Goal: Book appointment/travel/reservation

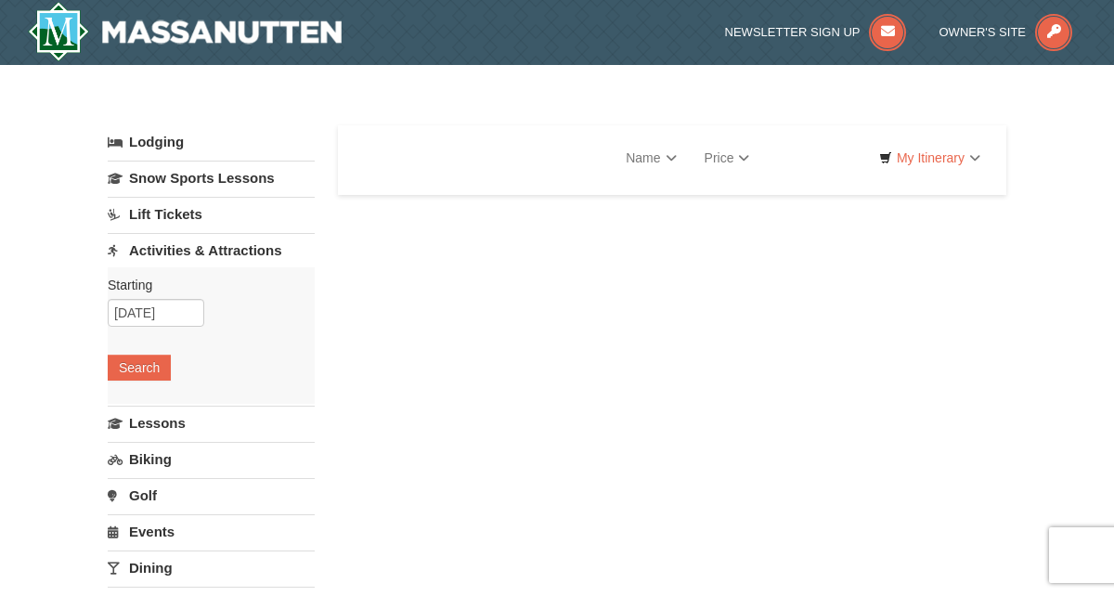
select select "9"
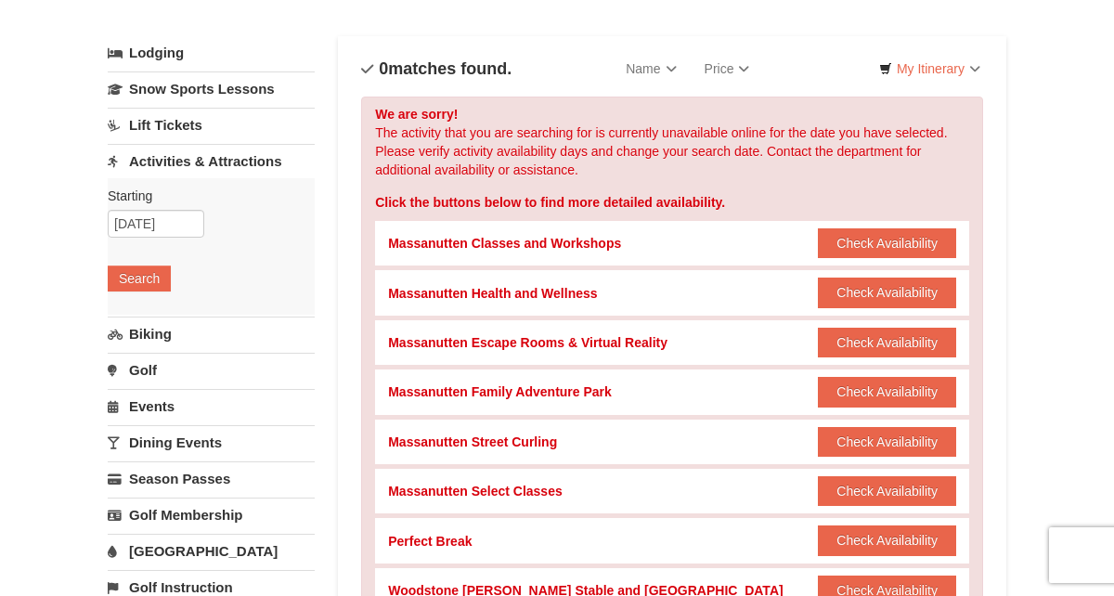
scroll to position [91, 0]
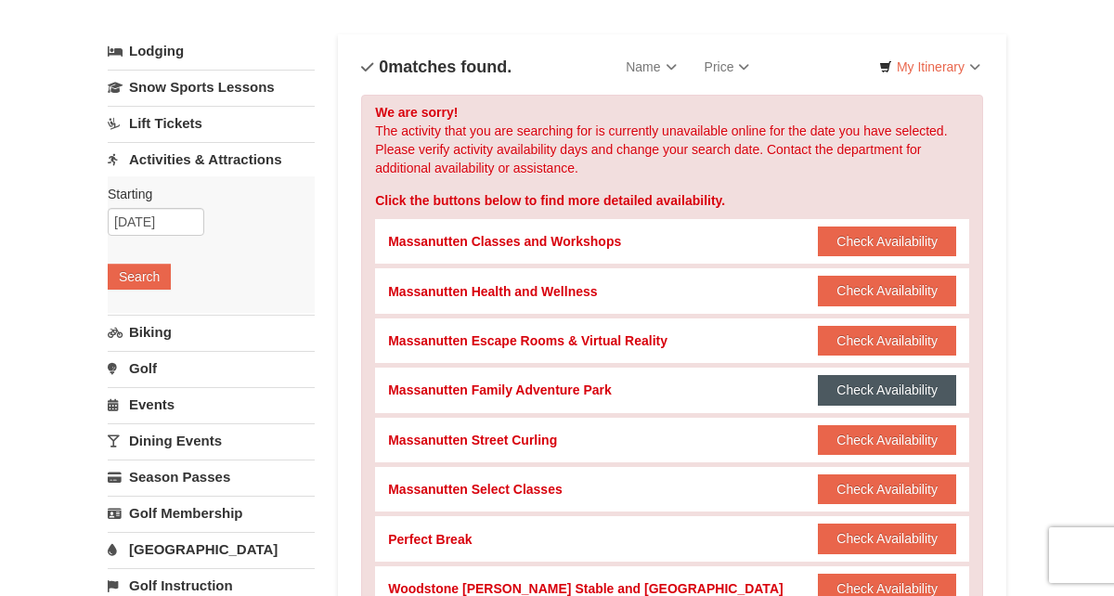
click at [869, 387] on button "Check Availability" at bounding box center [887, 390] width 138 height 30
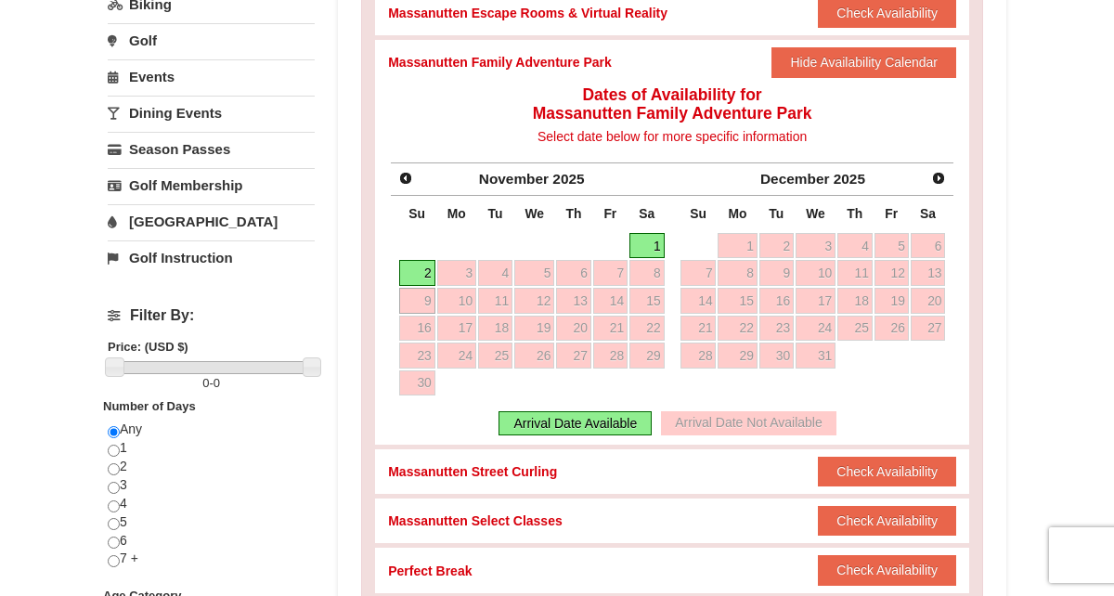
scroll to position [0, 0]
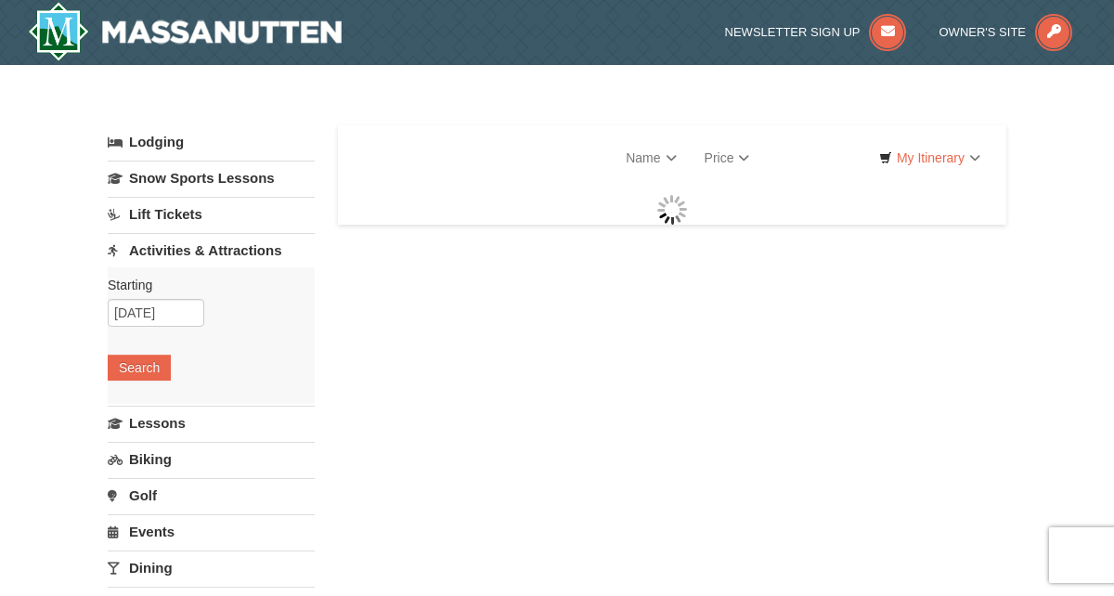
select select "9"
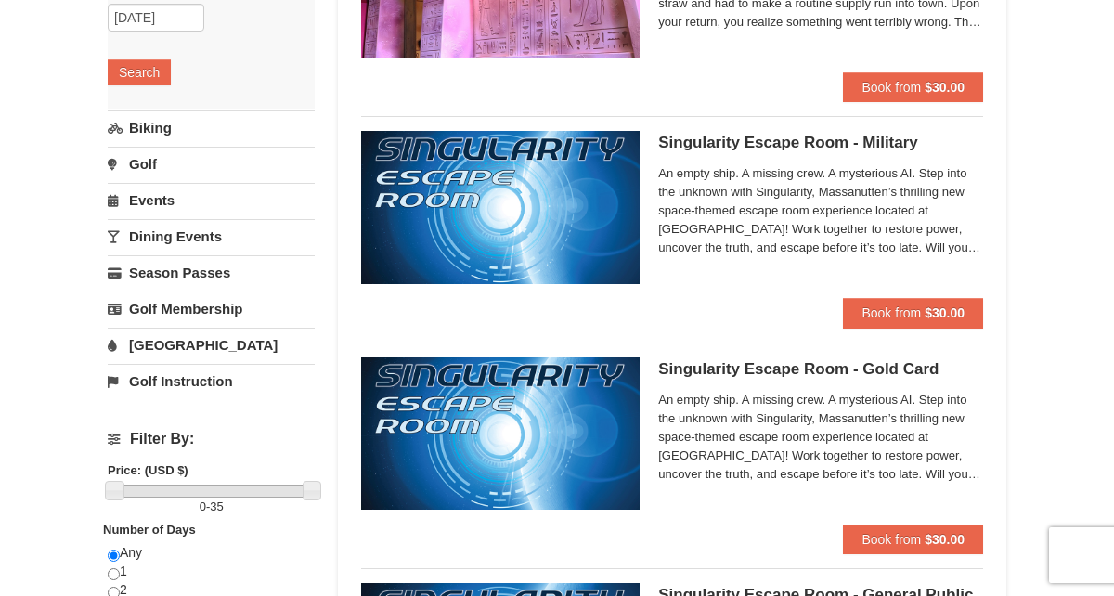
scroll to position [296, 0]
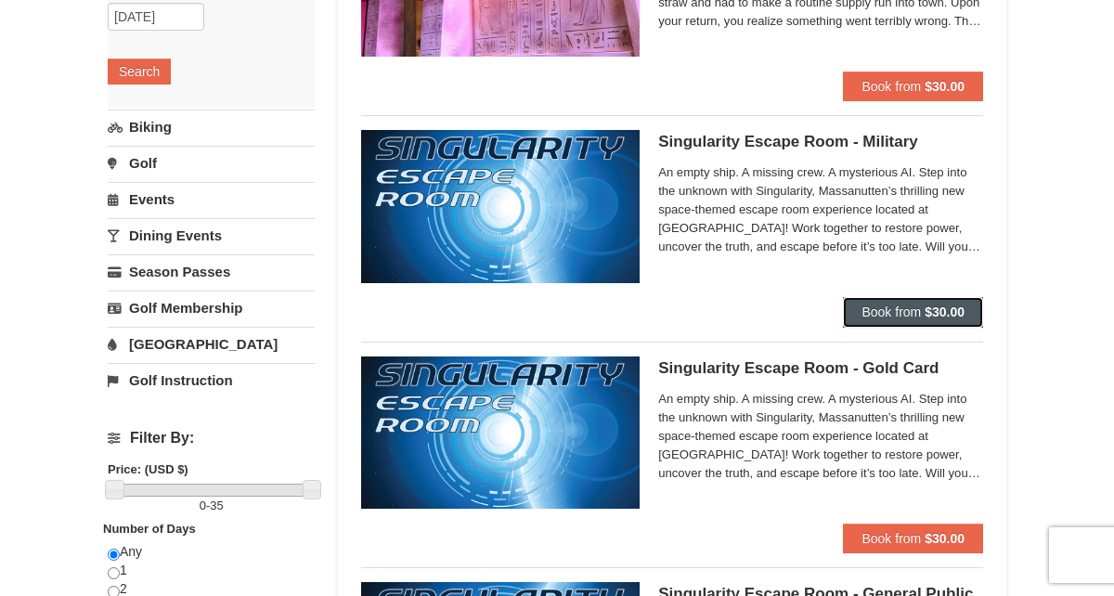
click at [884, 312] on span "Book from" at bounding box center [891, 312] width 59 height 15
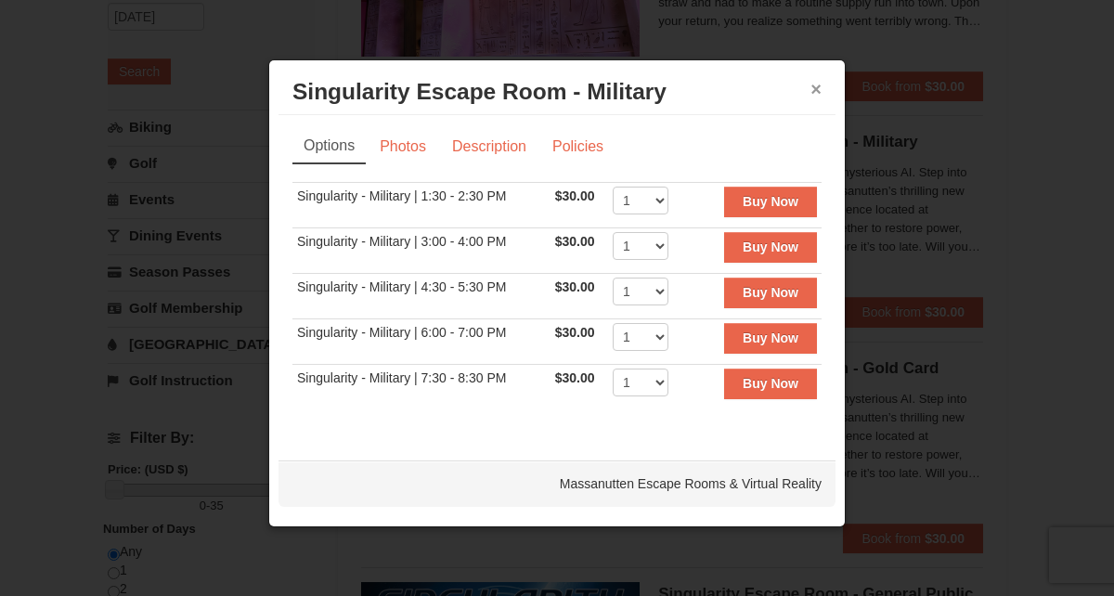
click at [814, 90] on button "×" at bounding box center [816, 89] width 11 height 19
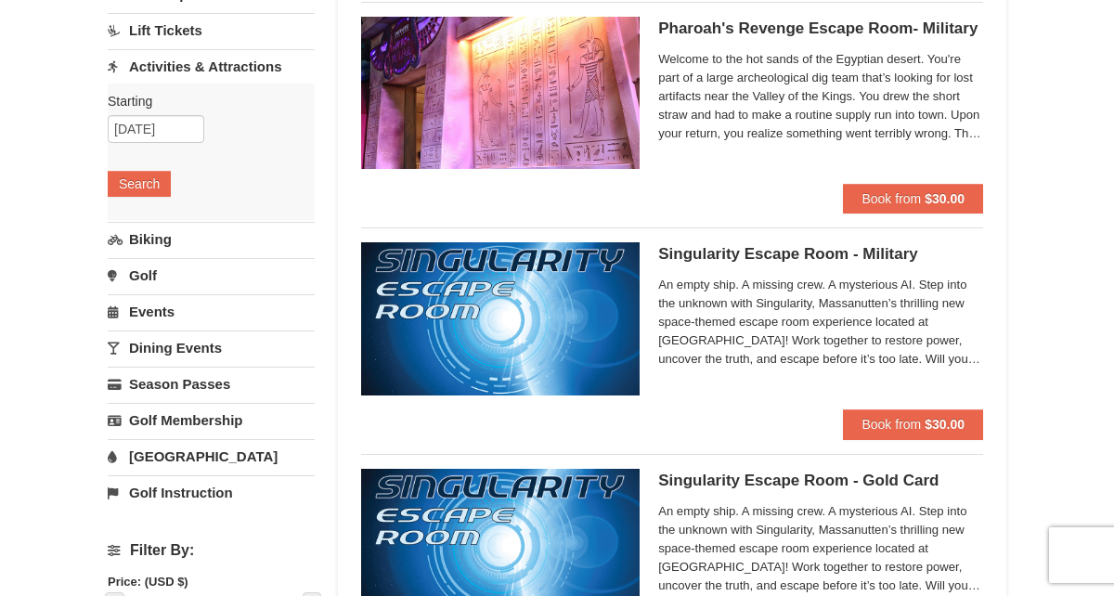
scroll to position [0, 0]
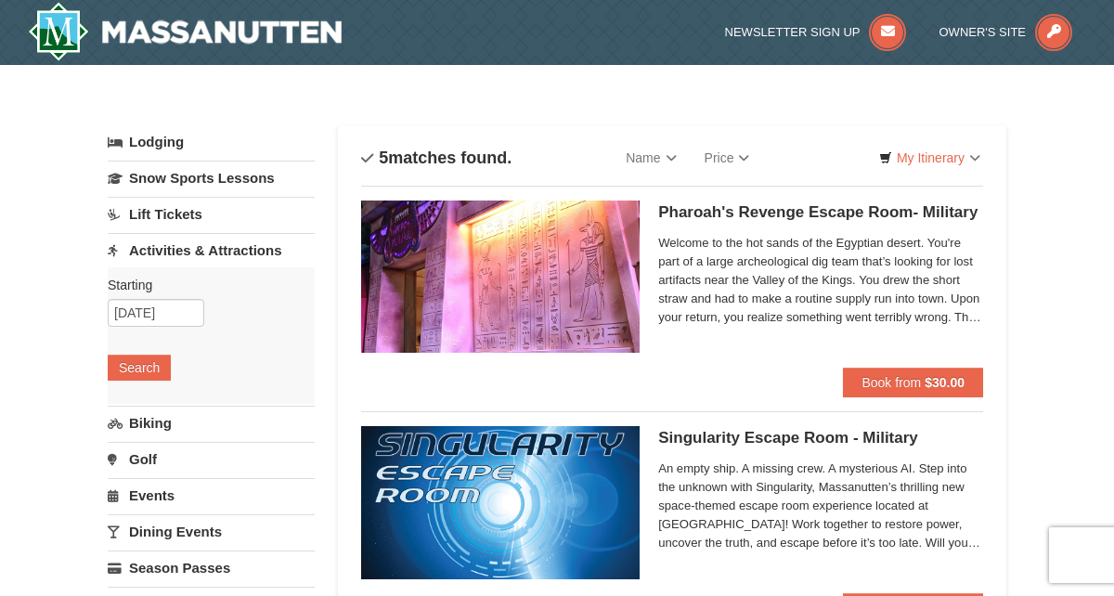
click at [201, 250] on link "Activities & Attractions" at bounding box center [211, 250] width 207 height 34
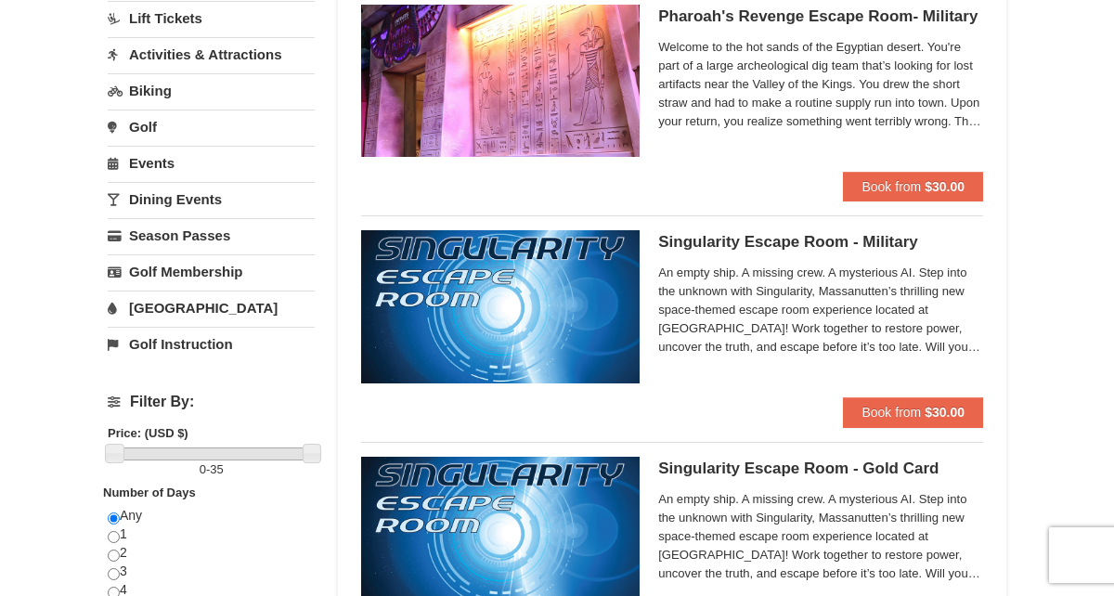
scroll to position [115, 0]
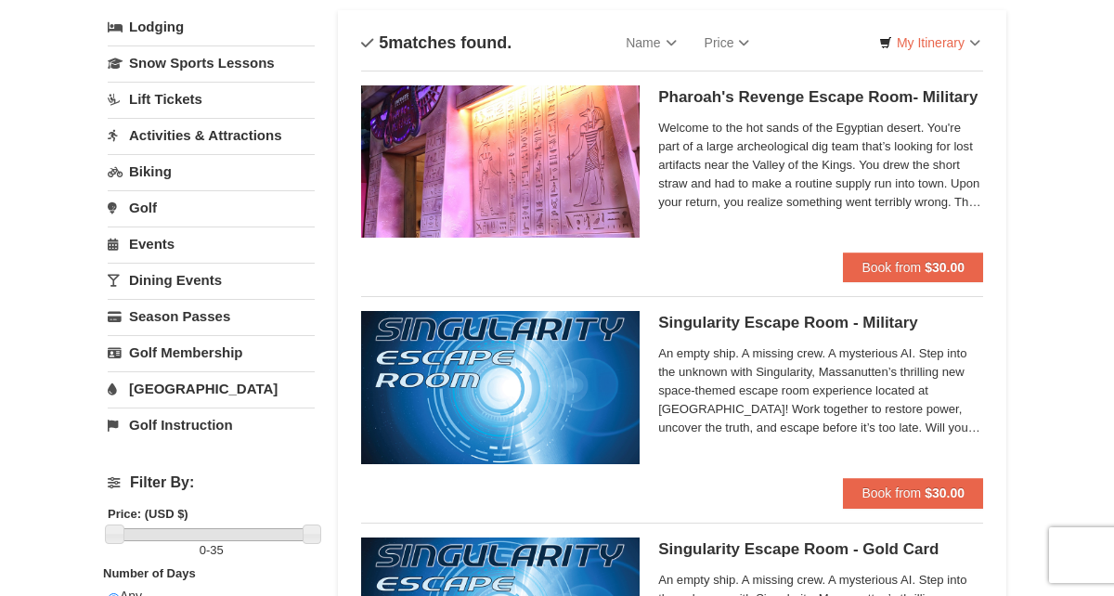
click at [214, 136] on link "Activities & Attractions" at bounding box center [211, 135] width 207 height 34
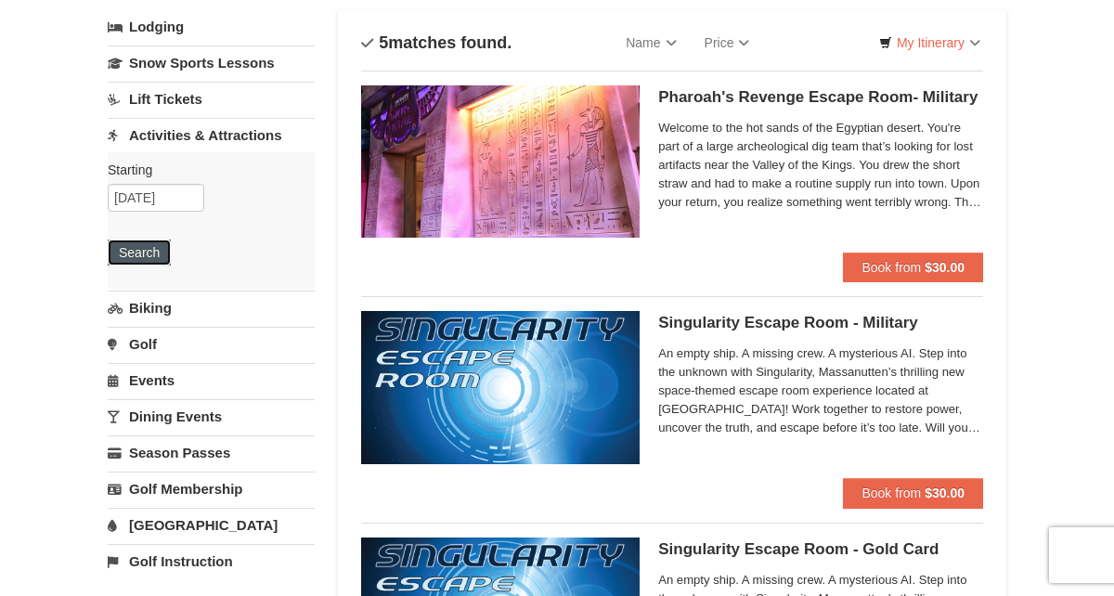
click at [158, 252] on button "Search" at bounding box center [139, 253] width 63 height 26
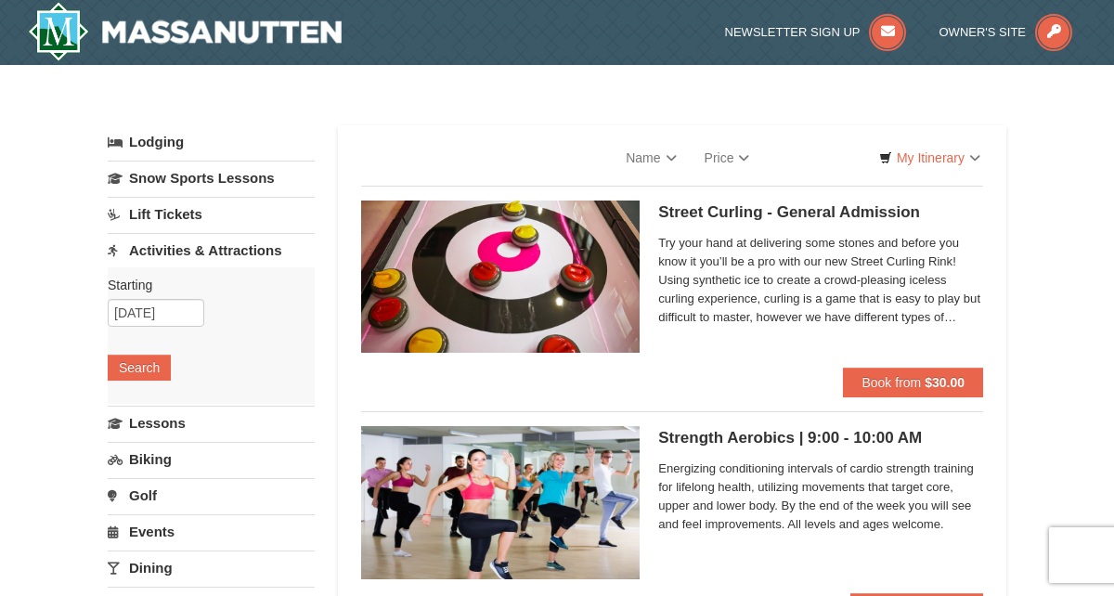
select select "9"
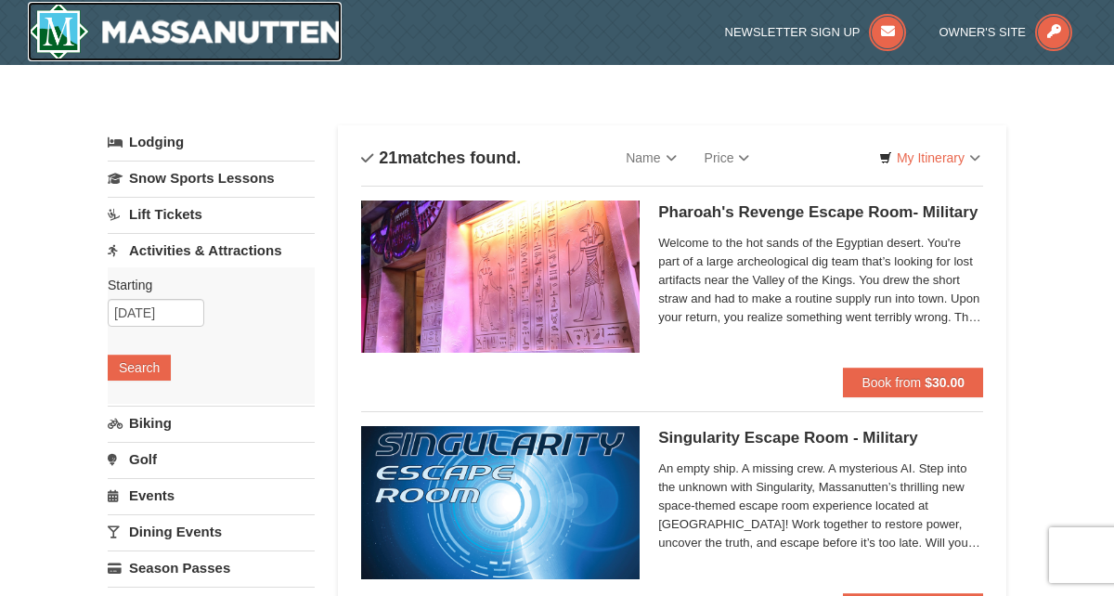
click at [279, 31] on img at bounding box center [185, 31] width 314 height 59
